Goal: Find specific page/section: Find specific page/section

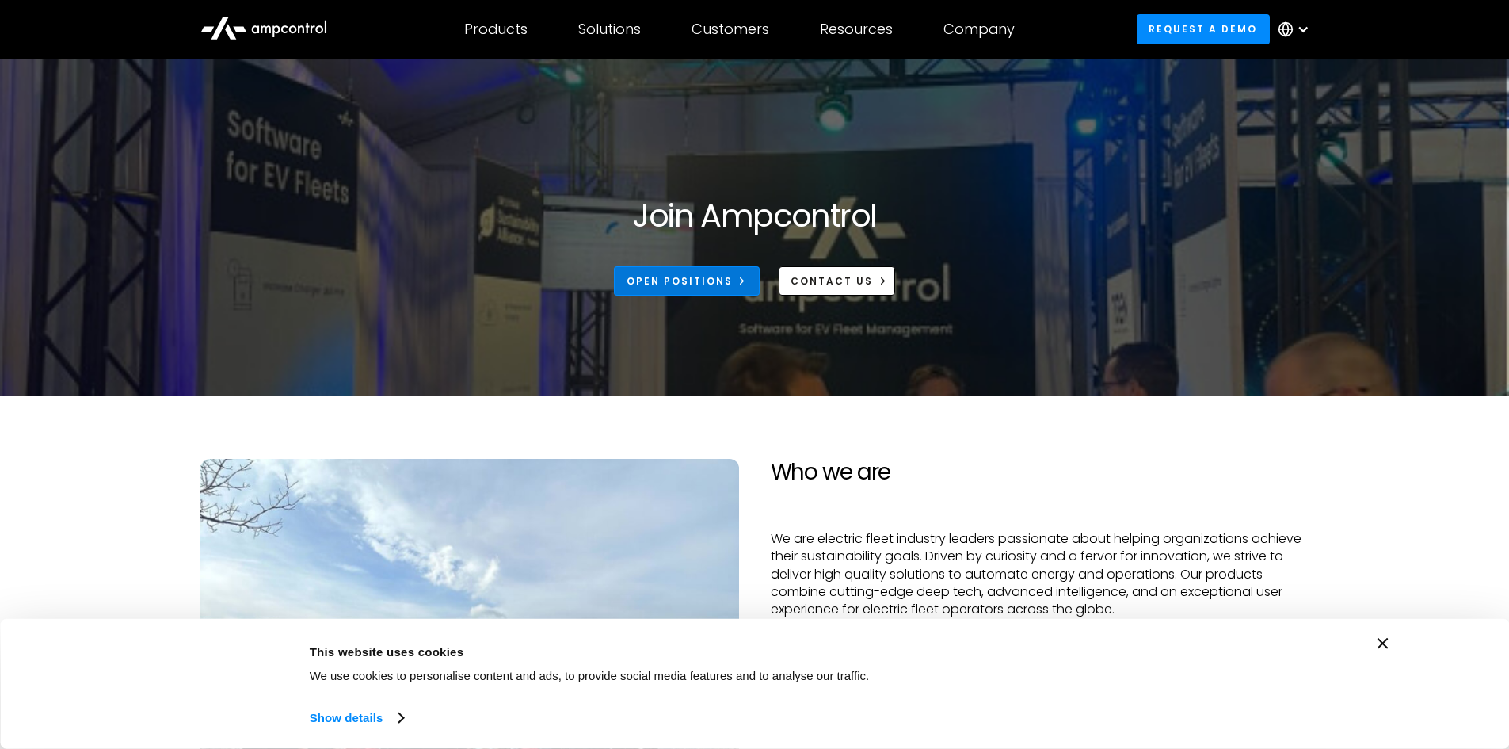
click at [720, 282] on div "Open Positions" at bounding box center [680, 281] width 106 height 14
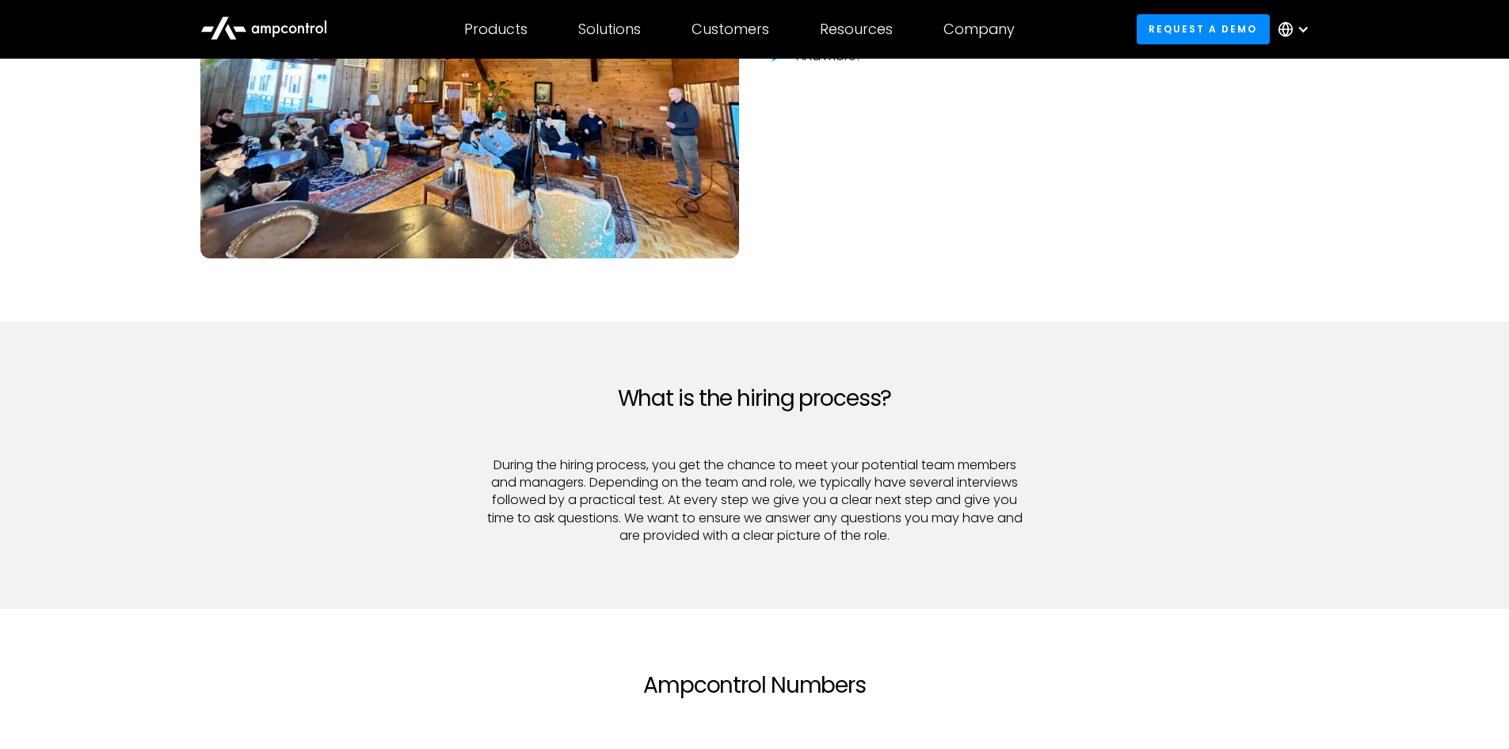
scroll to position [1901, 0]
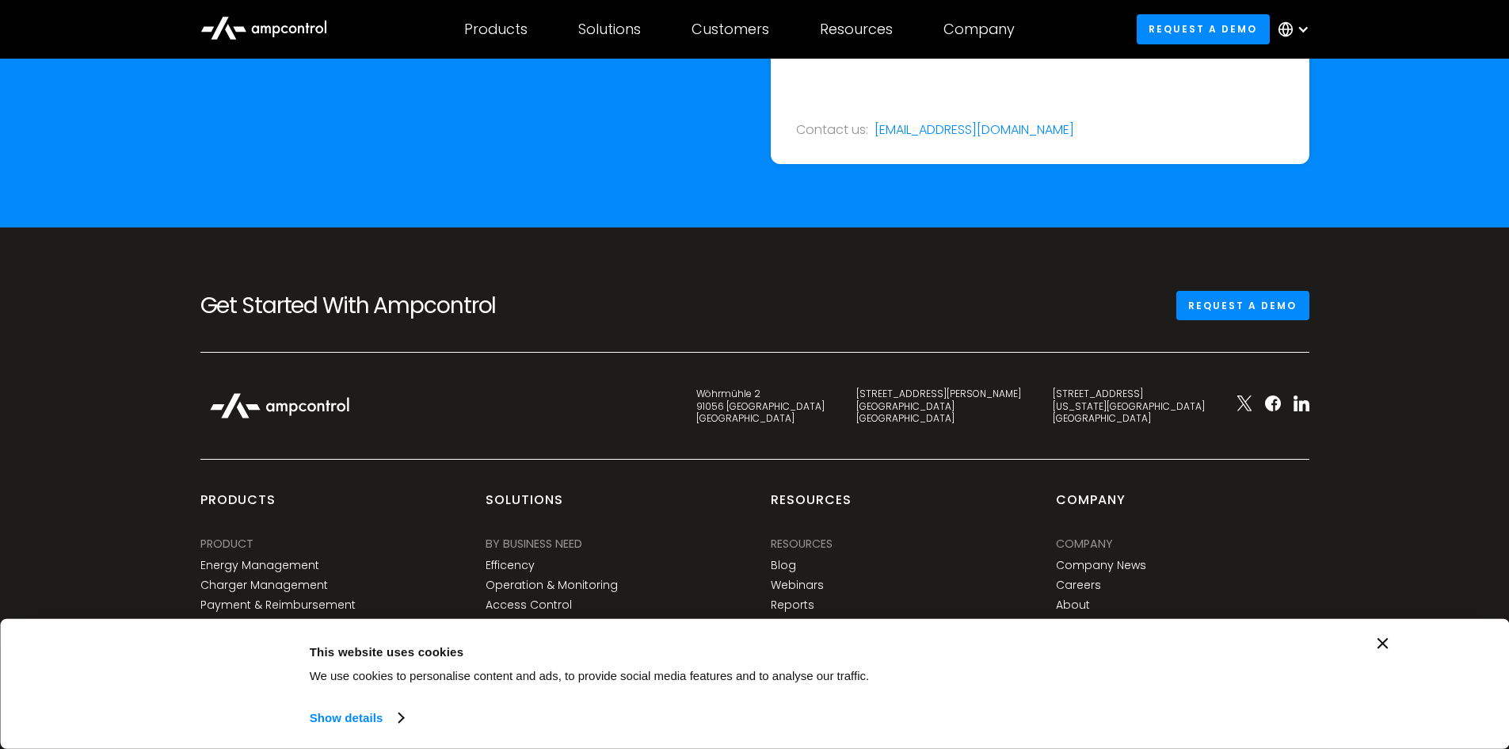
scroll to position [5783, 0]
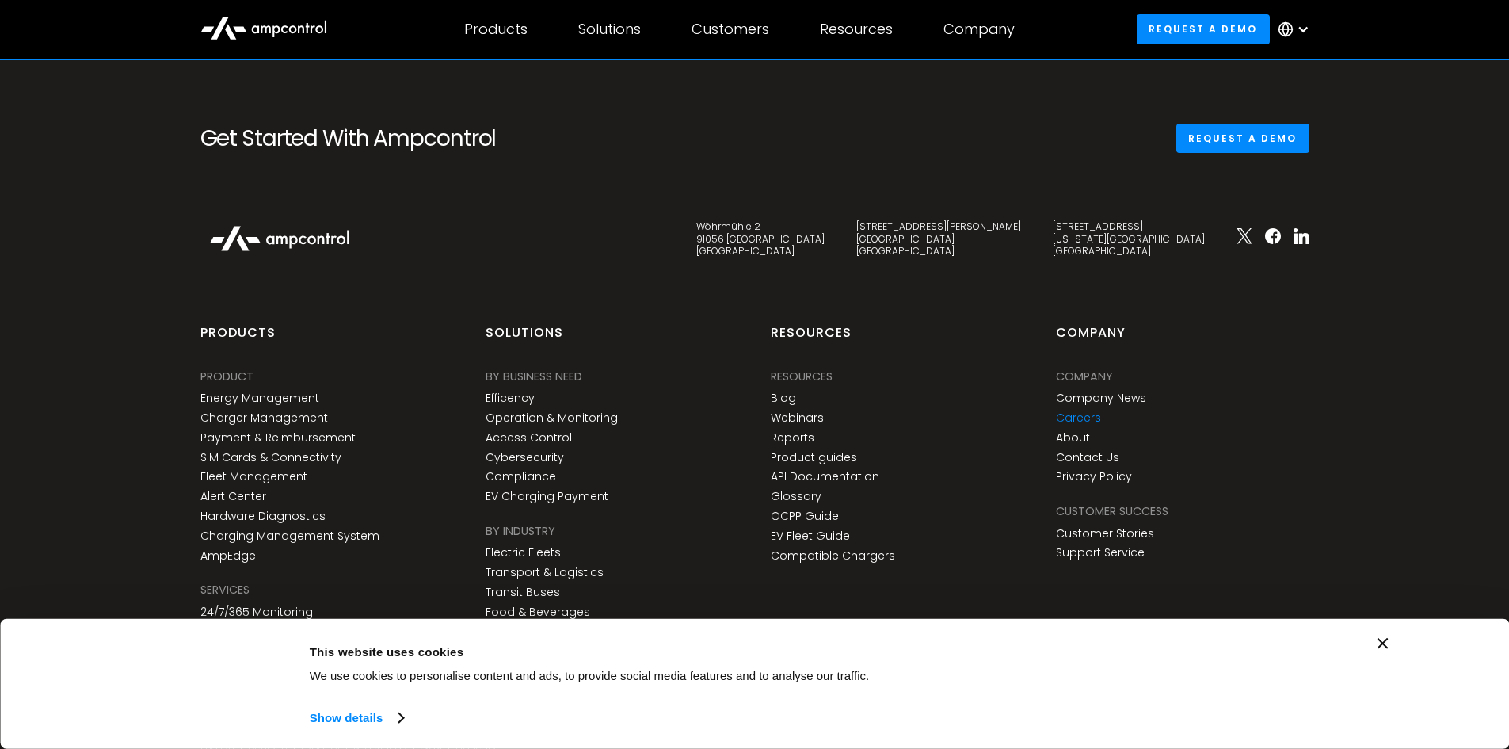
click at [1087, 416] on link "Careers" at bounding box center [1078, 417] width 45 height 13
